Goal: Task Accomplishment & Management: Use online tool/utility

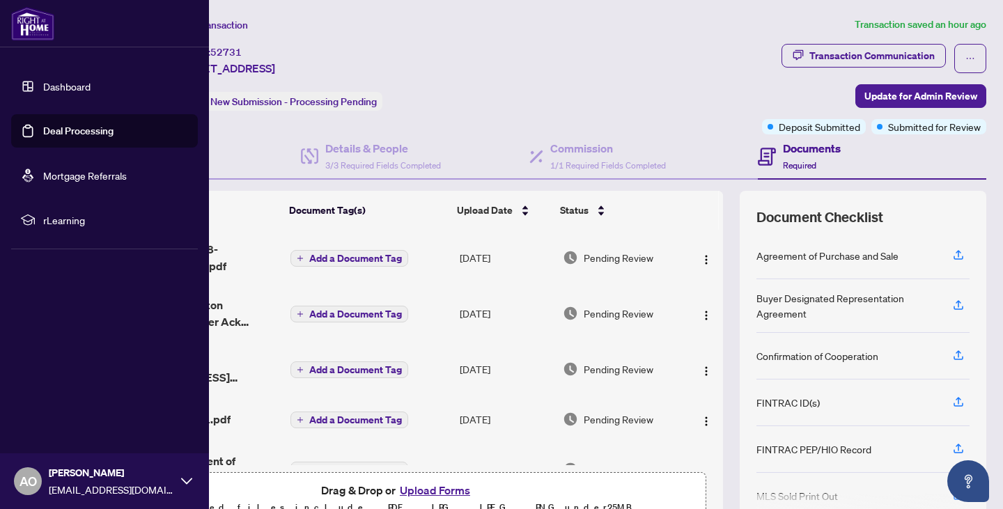
click at [59, 128] on link "Deal Processing" at bounding box center [78, 131] width 70 height 13
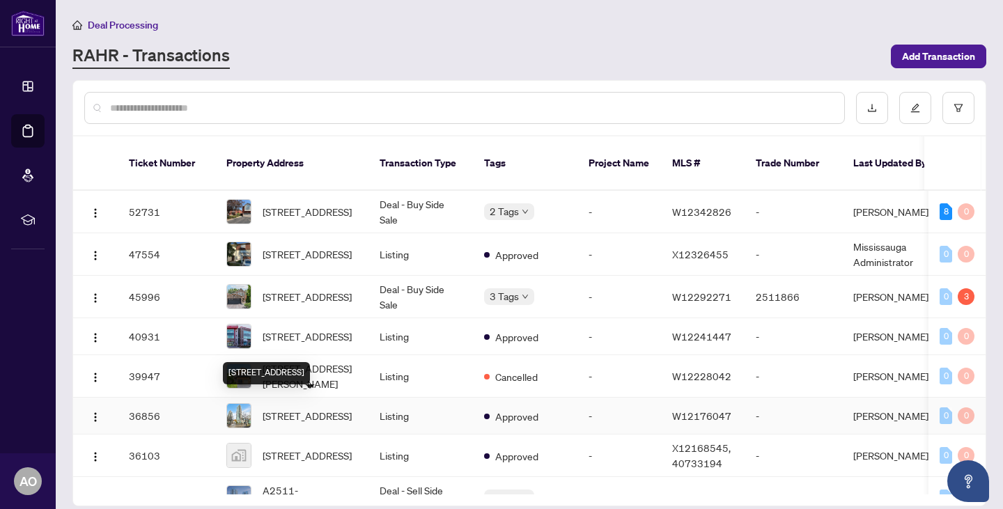
click at [280, 409] on span "[STREET_ADDRESS]" at bounding box center [307, 415] width 89 height 15
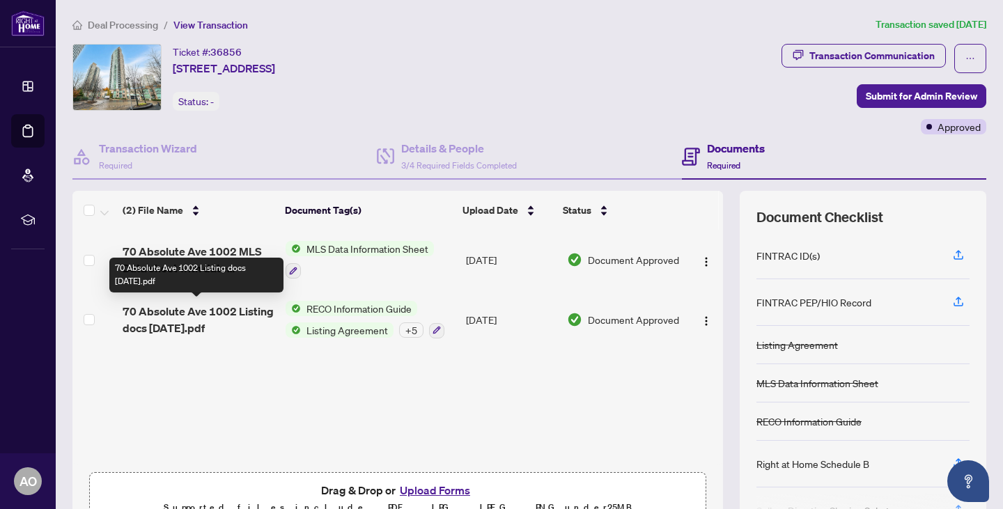
click at [231, 306] on span "70 Absolute Ave 1002 Listing docs [DATE].pdf" at bounding box center [199, 319] width 152 height 33
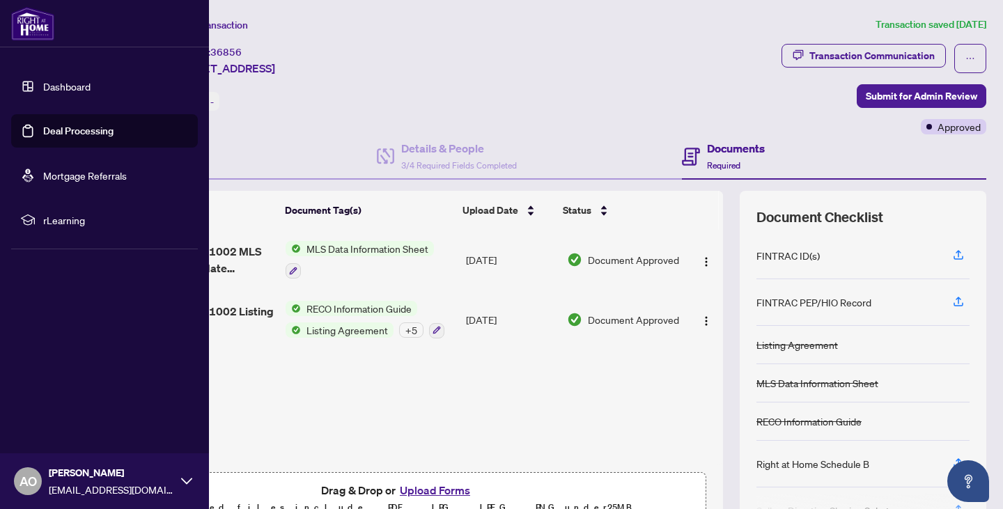
click at [48, 130] on link "Deal Processing" at bounding box center [78, 131] width 70 height 13
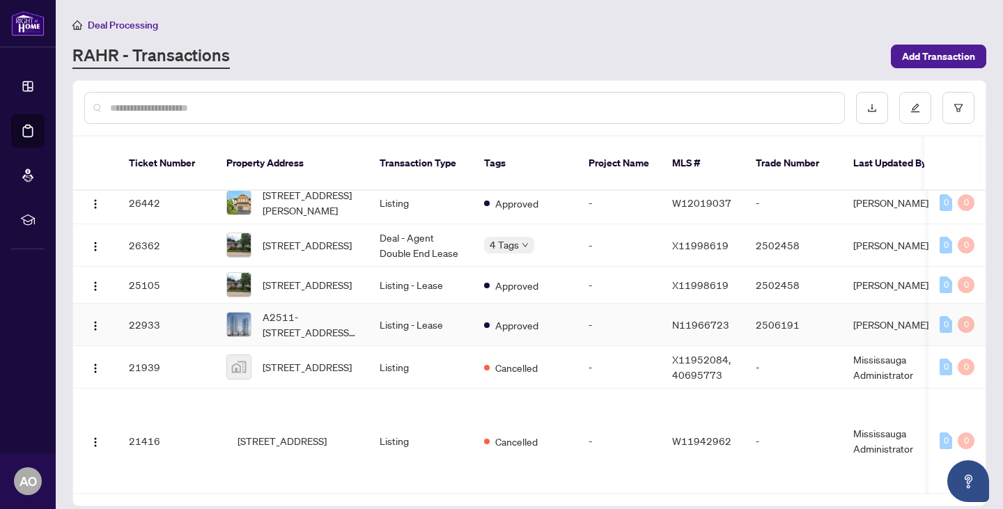
scroll to position [545, 0]
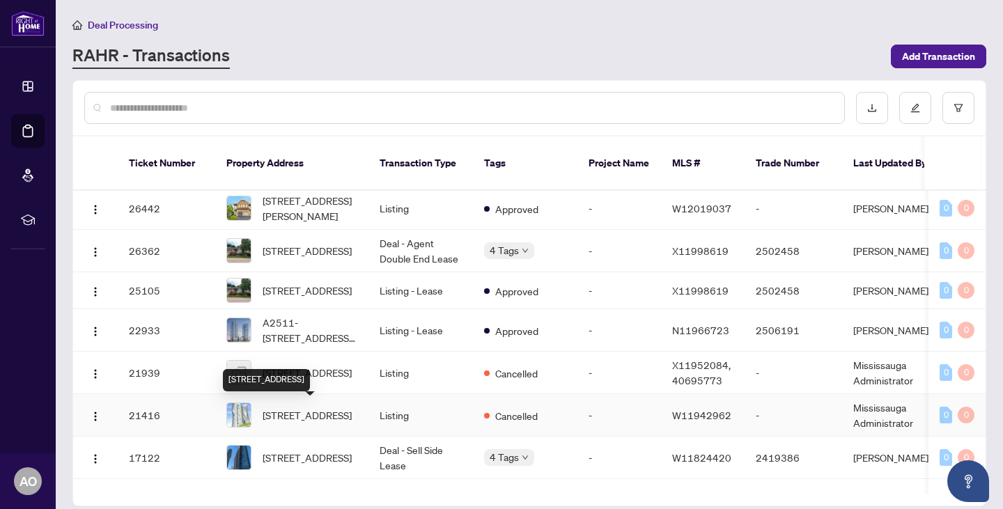
click at [311, 415] on span "[STREET_ADDRESS]" at bounding box center [307, 414] width 89 height 15
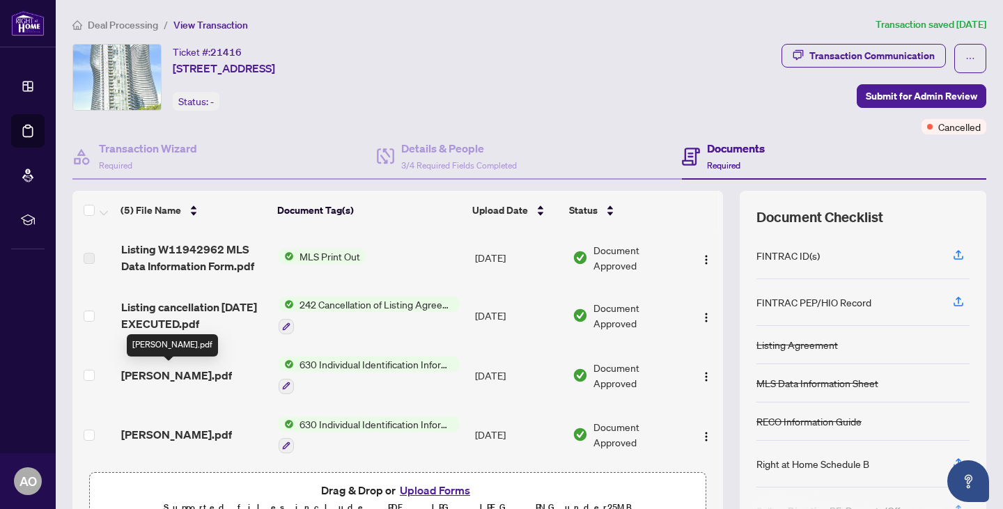
click at [145, 376] on span "[PERSON_NAME].pdf" at bounding box center [176, 375] width 111 height 17
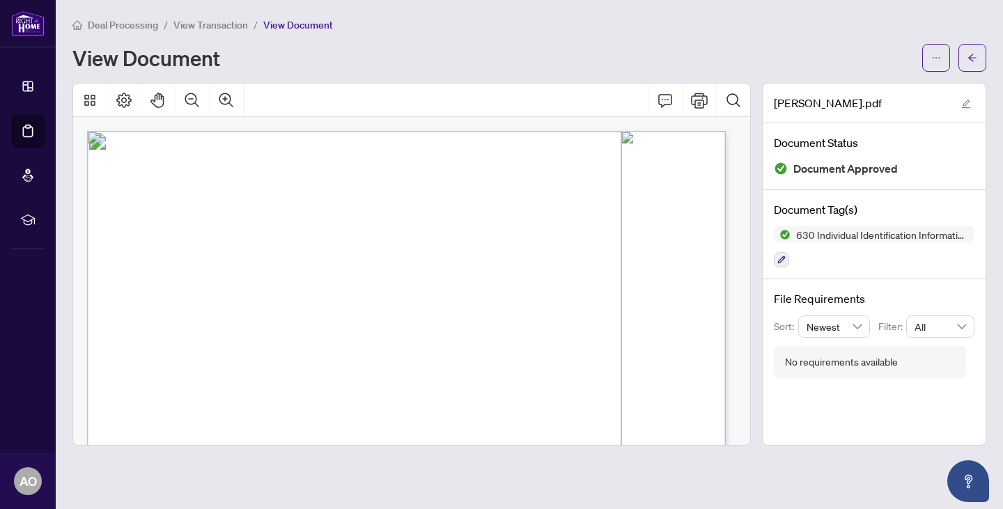
scroll to position [185, 0]
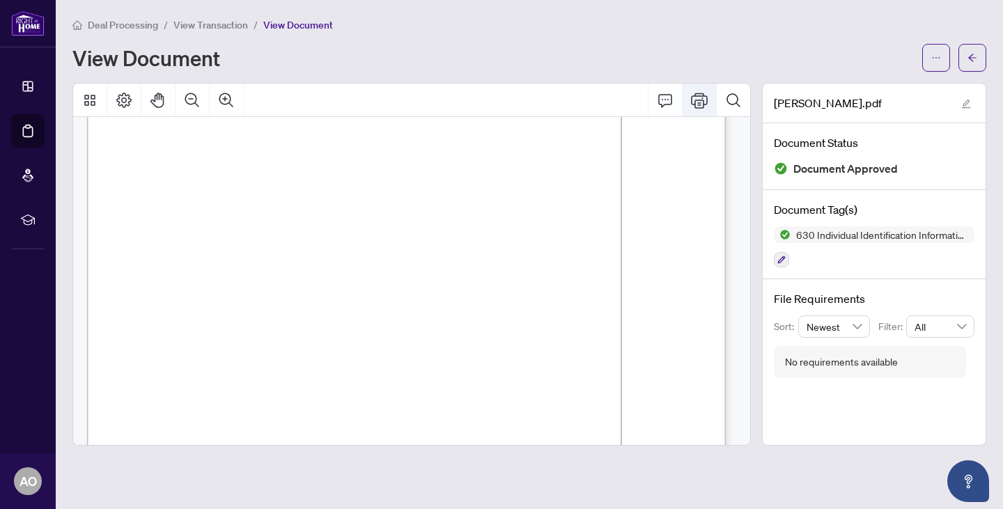
click at [696, 96] on icon "Print" at bounding box center [699, 100] width 17 height 17
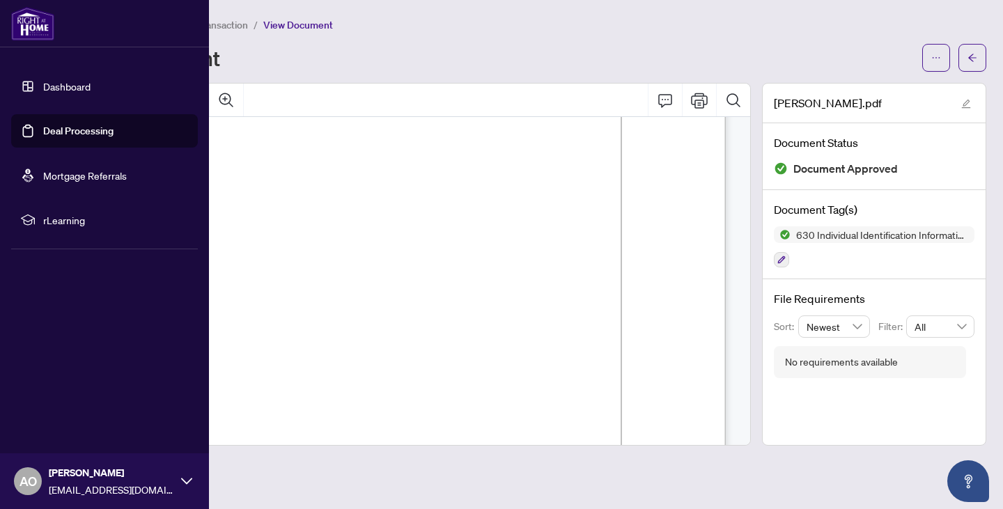
click at [63, 126] on link "Deal Processing" at bounding box center [78, 131] width 70 height 13
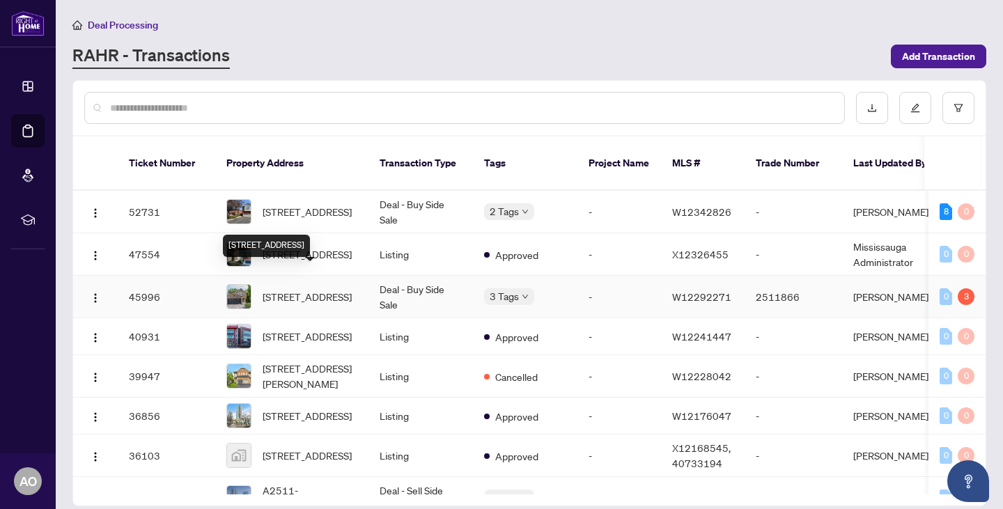
click at [288, 289] on span "[STREET_ADDRESS]" at bounding box center [307, 296] width 89 height 15
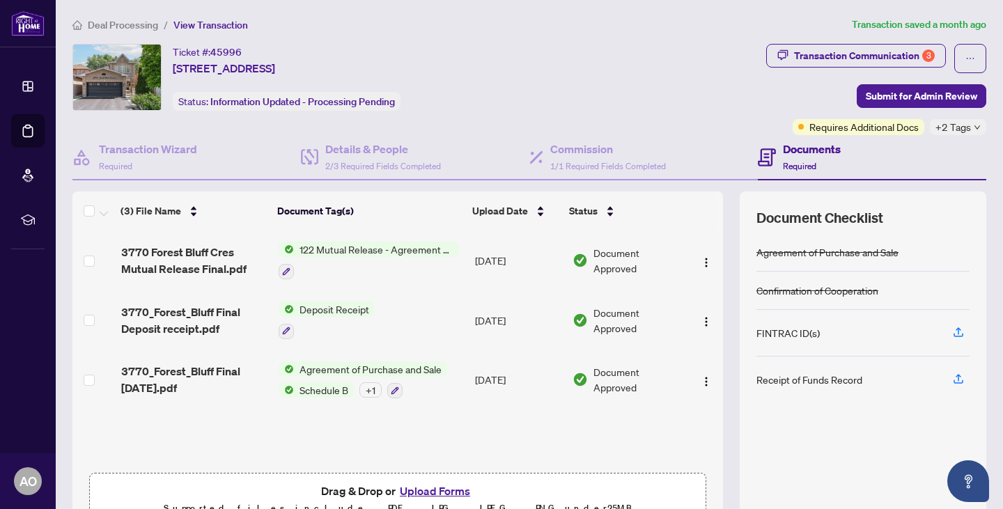
scroll to position [74, 0]
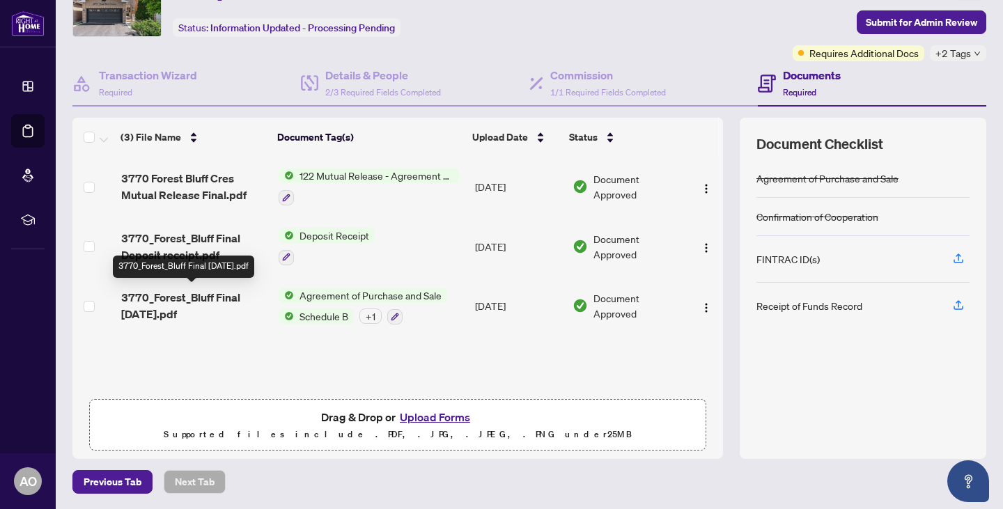
click at [191, 303] on span "3770_Forest_Bluff Final [DATE].pdf" at bounding box center [194, 305] width 146 height 33
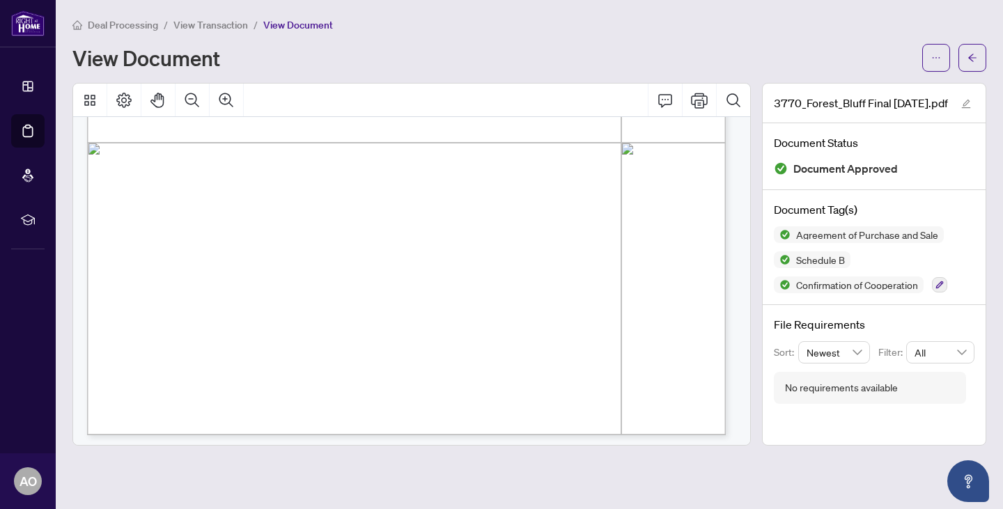
scroll to position [9846, 0]
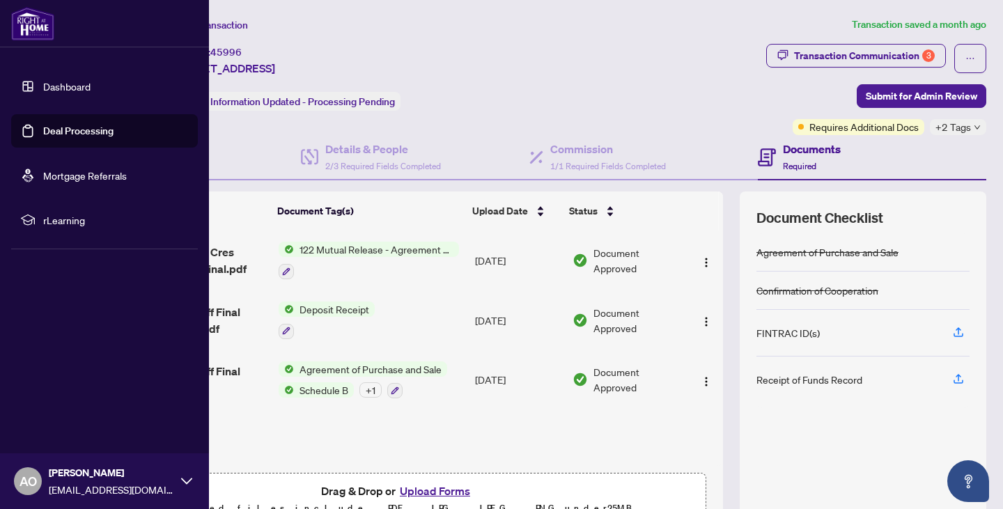
click at [56, 130] on link "Deal Processing" at bounding box center [78, 131] width 70 height 13
